Goal: Navigation & Orientation: Find specific page/section

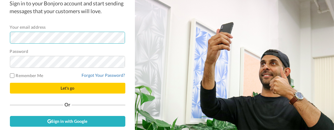
scroll to position [25, 0]
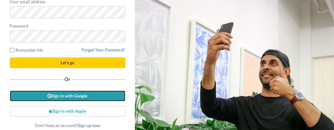
click at [70, 96] on link "Sign in with Google" at bounding box center [67, 96] width 115 height 11
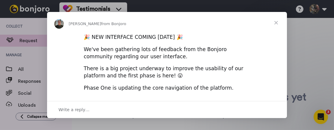
click at [275, 23] on span "Close" at bounding box center [276, 23] width 22 height 22
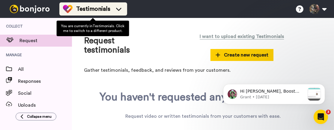
click at [120, 8] on icon at bounding box center [118, 9] width 5 height 3
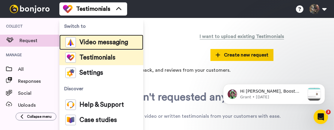
click at [102, 40] on span "Video messaging" at bounding box center [103, 43] width 49 height 6
